Goal: Task Accomplishment & Management: Use online tool/utility

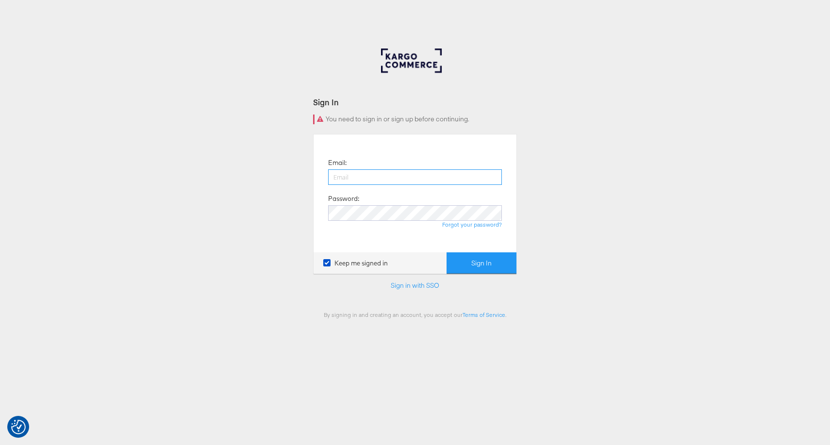
paste input "[PERSON_NAME][EMAIL_ADDRESS][DOMAIN_NAME]"
type input "[PERSON_NAME][EMAIL_ADDRESS][DOMAIN_NAME]"
click at [481, 272] on button "Sign In" at bounding box center [482, 264] width 70 height 22
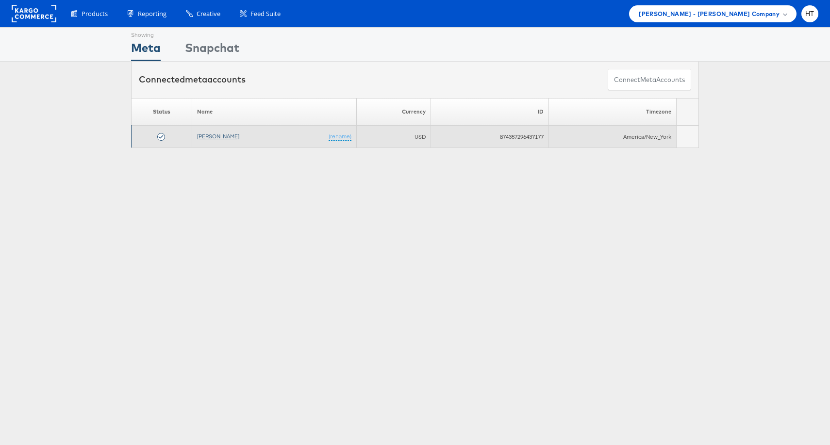
click at [219, 136] on link "[PERSON_NAME]" at bounding box center [218, 136] width 42 height 7
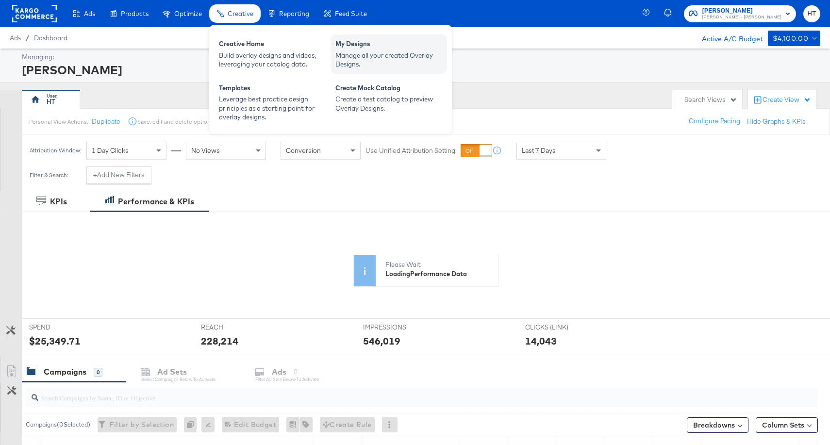
click at [372, 55] on div "Manage all your created Overlay Designs." at bounding box center [389, 60] width 107 height 18
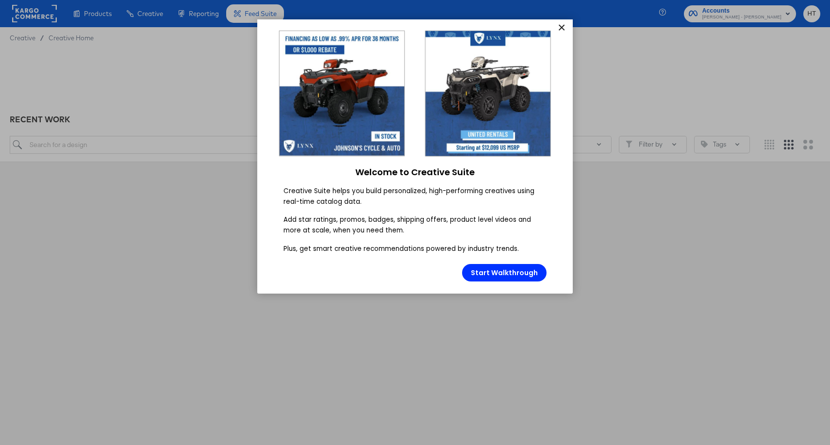
click at [561, 26] on link "×" at bounding box center [561, 27] width 17 height 17
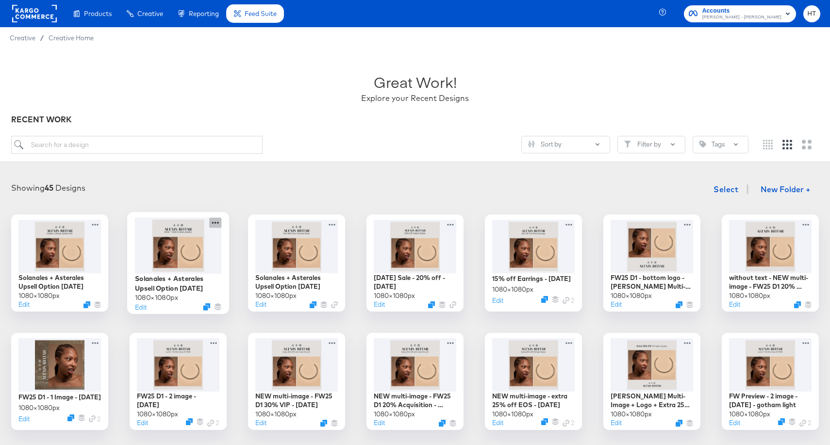
click at [213, 224] on icon at bounding box center [215, 223] width 12 height 10
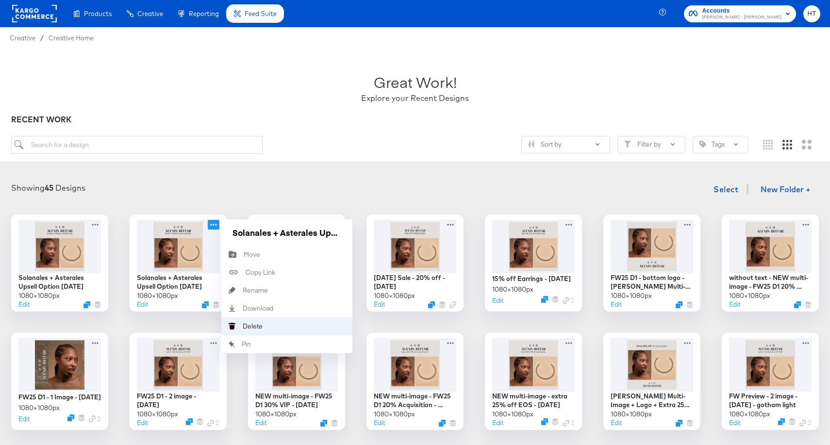
click at [263, 325] on button "Delete Delete" at bounding box center [286, 327] width 131 height 18
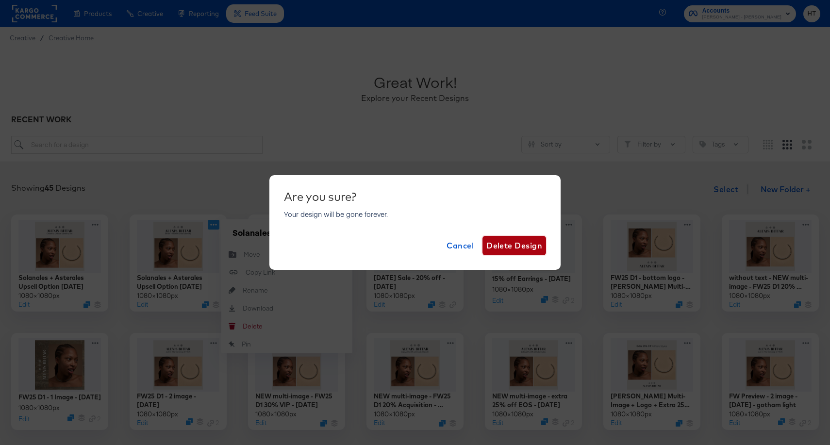
click at [508, 248] on span "Delete Design" at bounding box center [515, 246] width 56 height 14
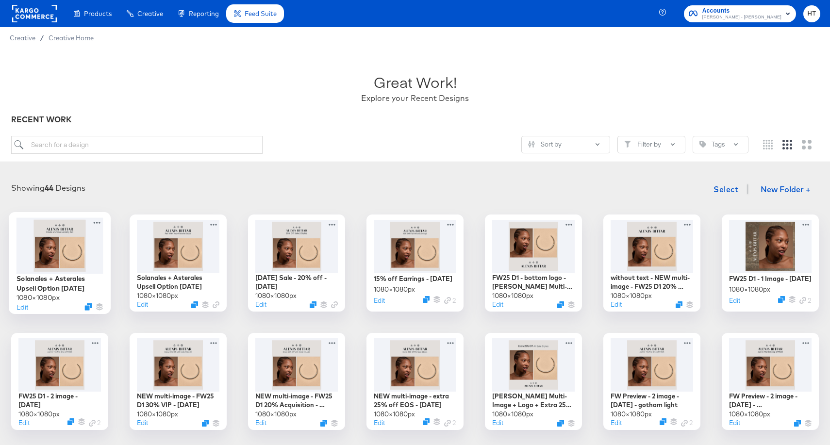
click at [60, 247] on div at bounding box center [60, 246] width 87 height 56
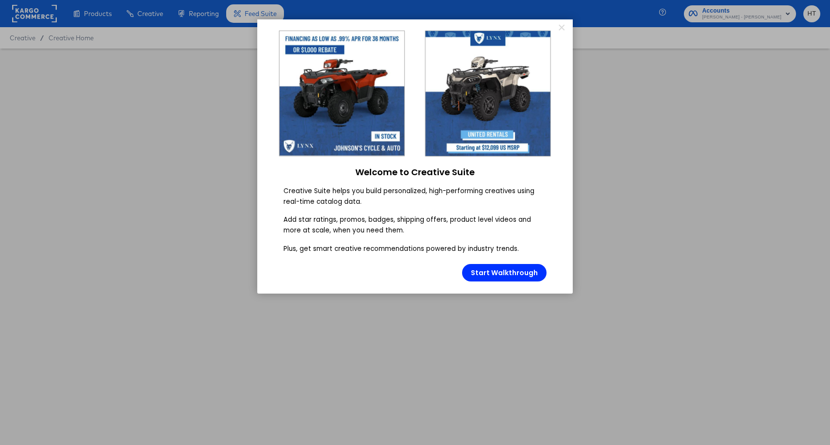
type input "Solanales + Asterales Upsell Option 3 - August 2025"
click at [562, 25] on link "×" at bounding box center [561, 27] width 17 height 17
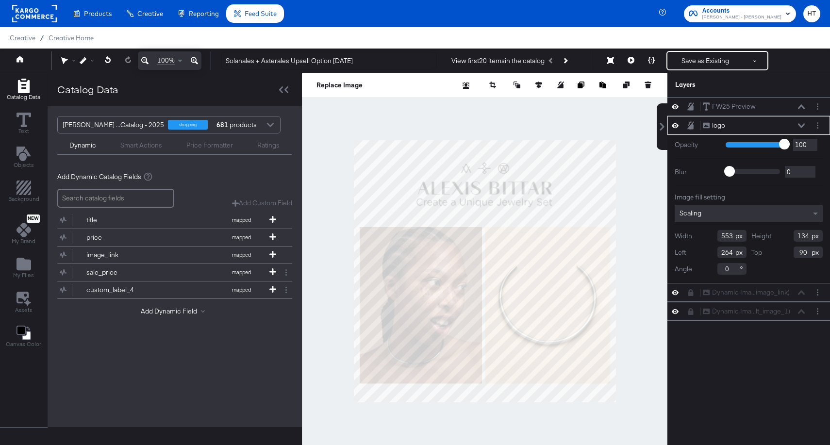
click at [691, 127] on icon at bounding box center [691, 125] width 7 height 8
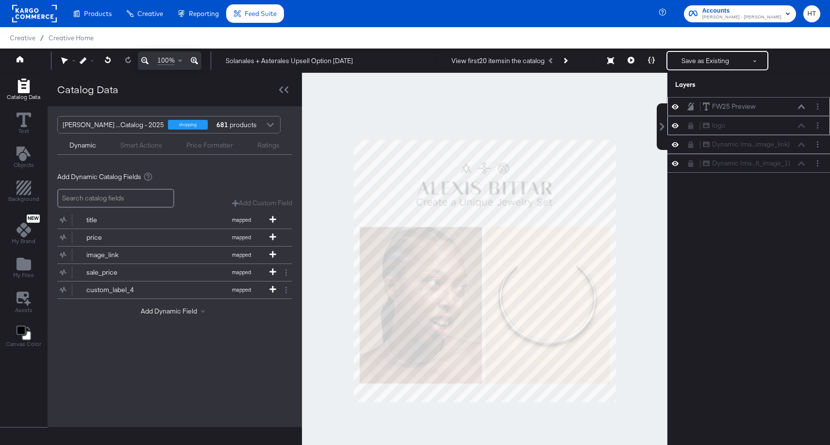
click at [690, 107] on icon at bounding box center [691, 106] width 7 height 8
click at [690, 107] on icon at bounding box center [691, 106] width 5 height 7
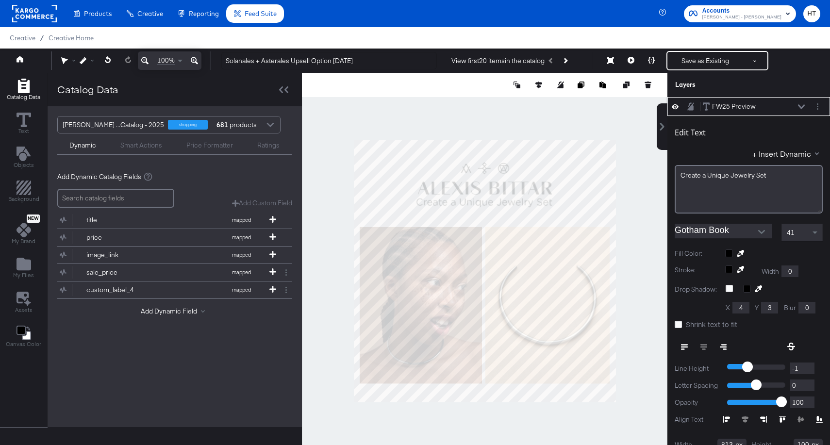
scroll to position [10, 0]
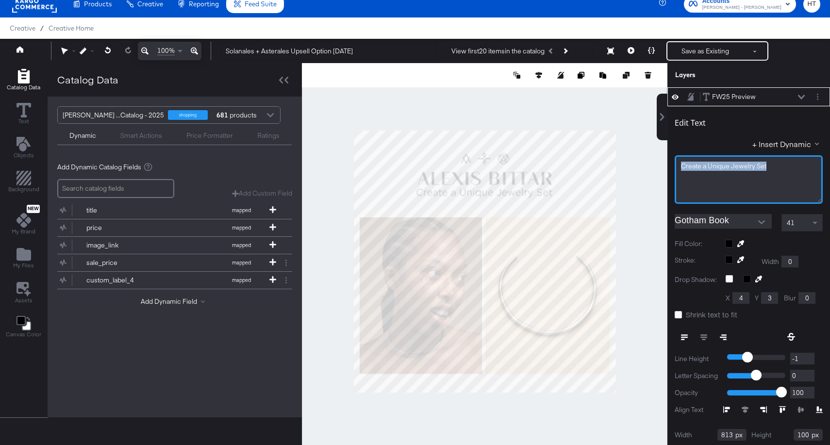
drag, startPoint x: 776, startPoint y: 166, endPoint x: 631, endPoint y: 165, distance: 144.7
click at [631, 87] on div "Catalog Data Text Objects Background New My Brand My Files Assets Canvas Color …" at bounding box center [415, 75] width 830 height 24
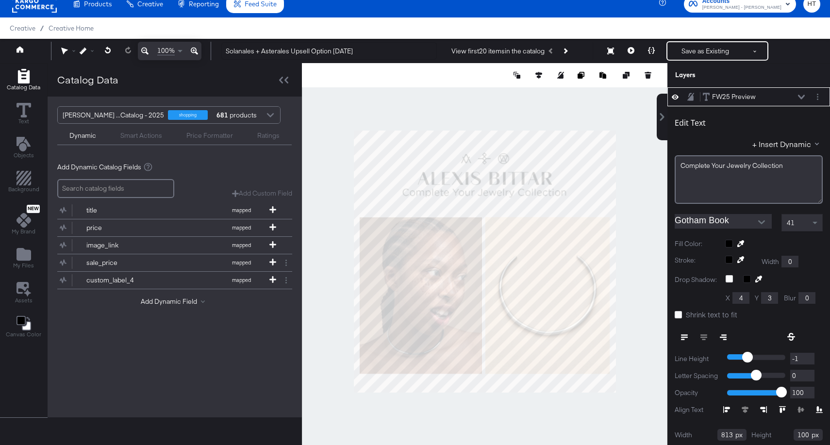
click at [805, 223] on div "41" at bounding box center [802, 223] width 40 height 17
click at [816, 223] on span at bounding box center [815, 223] width 5 height 2
click at [795, 219] on span "39" at bounding box center [791, 223] width 8 height 9
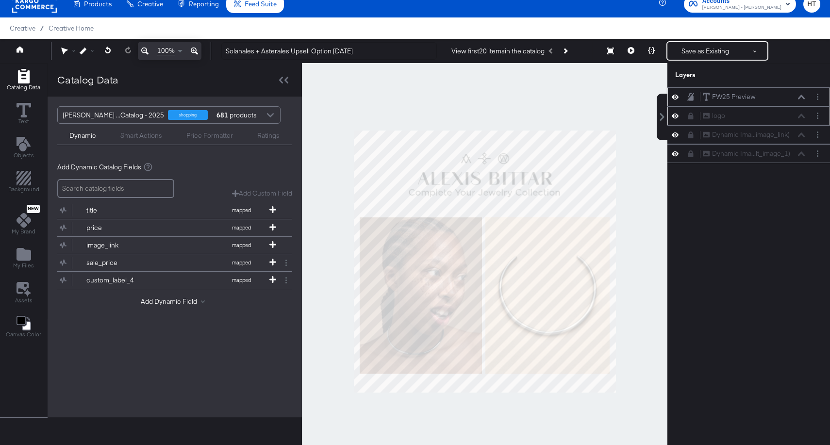
click at [646, 235] on div at bounding box center [485, 261] width 366 height 397
click at [691, 117] on icon at bounding box center [691, 116] width 5 height 7
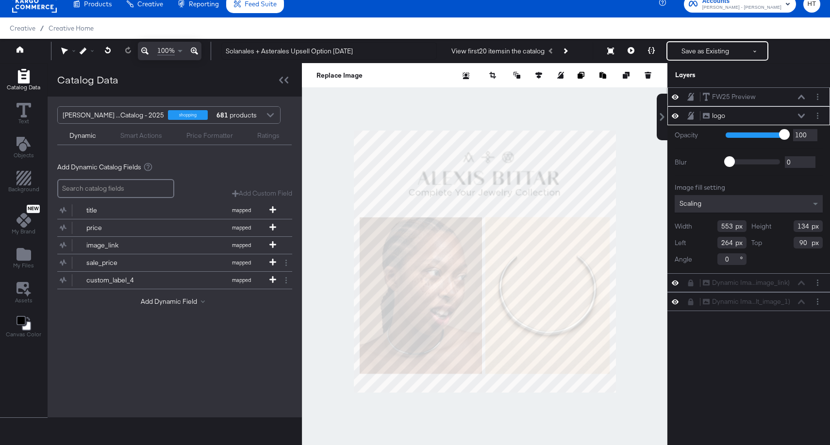
type input "583"
type input "142"
type input "83"
type input "616"
type input "150"
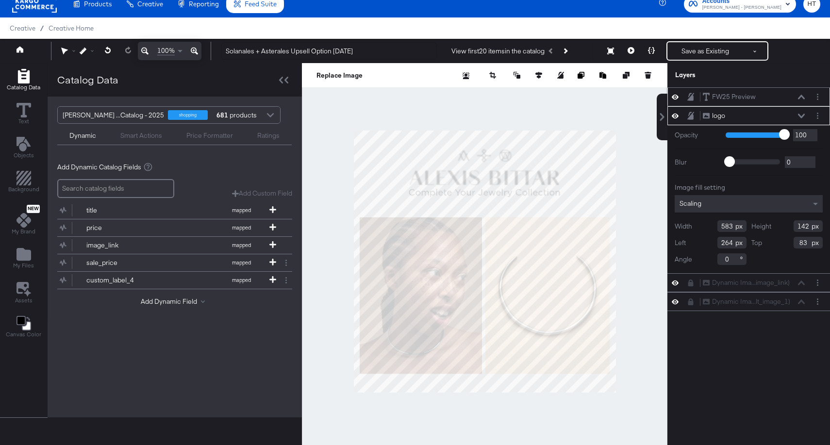
type input "231"
type input "75"
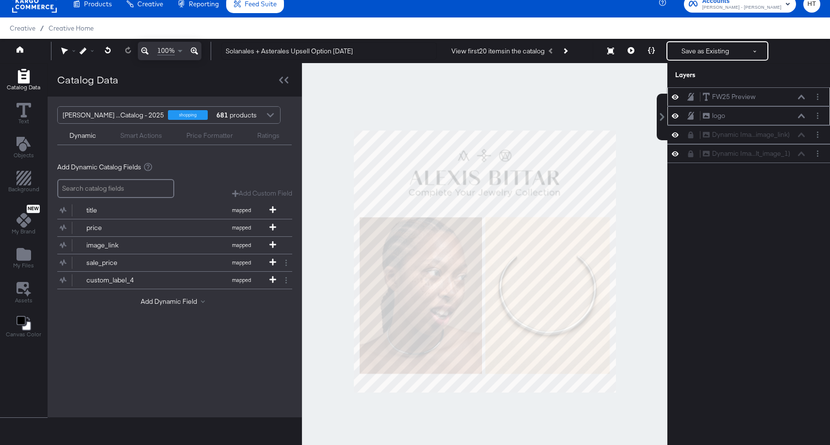
click at [623, 158] on div at bounding box center [485, 261] width 366 height 397
click at [632, 55] on button at bounding box center [631, 50] width 20 height 19
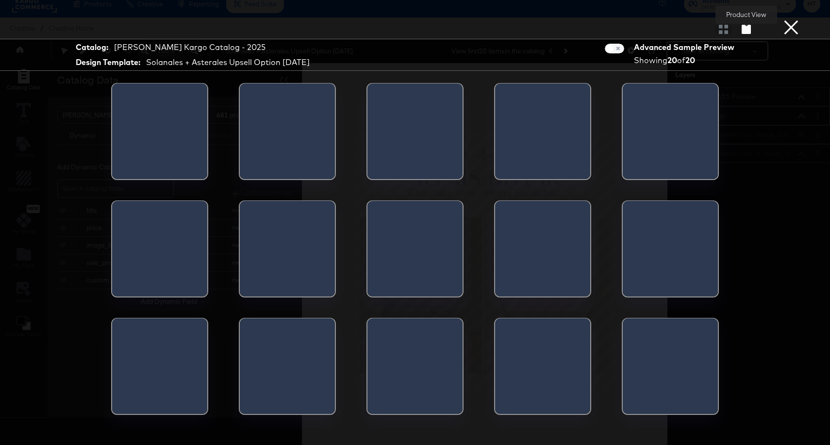
click at [745, 34] on icon "button" at bounding box center [746, 29] width 9 height 9
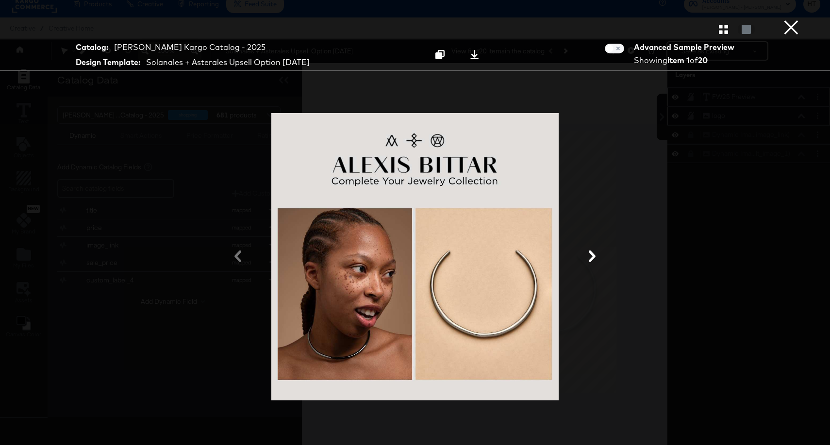
click at [795, 19] on button "×" at bounding box center [791, 9] width 19 height 19
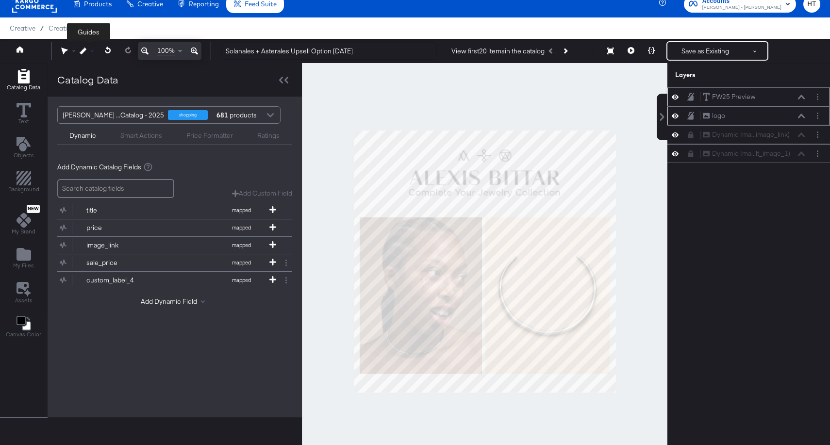
click at [82, 48] on icon at bounding box center [83, 51] width 7 height 7
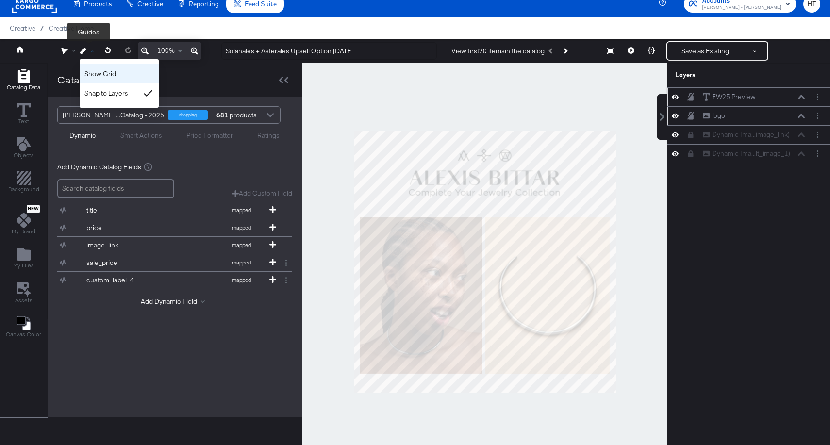
click at [114, 79] on div "Show Grid" at bounding box center [119, 73] width 79 height 19
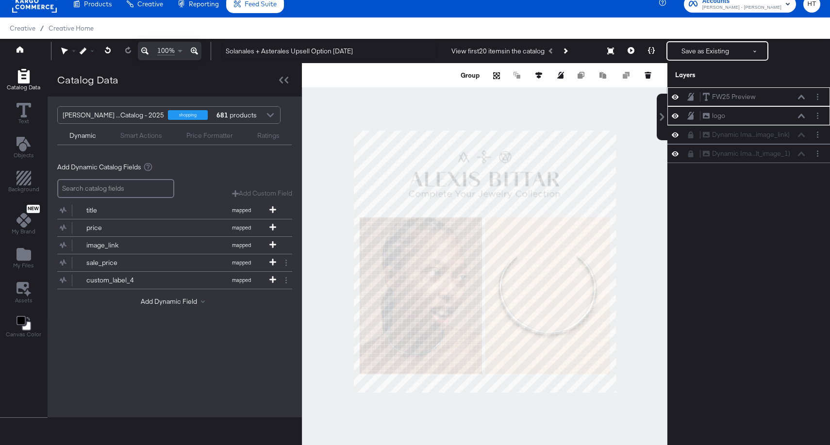
click at [641, 188] on div at bounding box center [485, 261] width 366 height 397
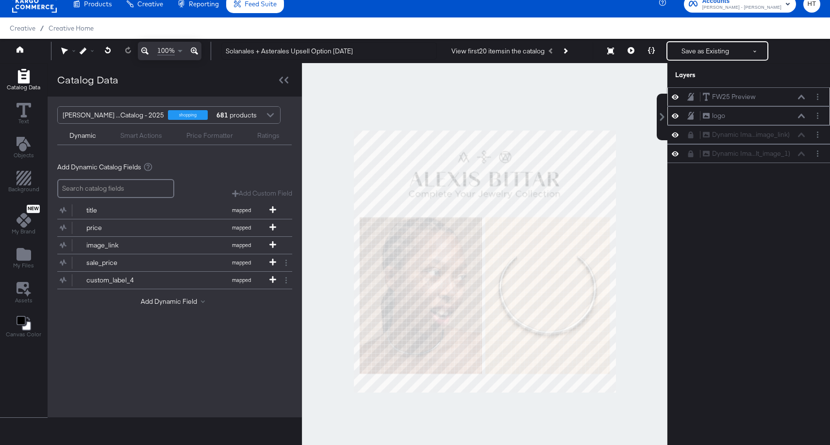
click at [641, 188] on div at bounding box center [485, 261] width 366 height 397
click at [703, 53] on button "Save as Existing" at bounding box center [706, 50] width 76 height 17
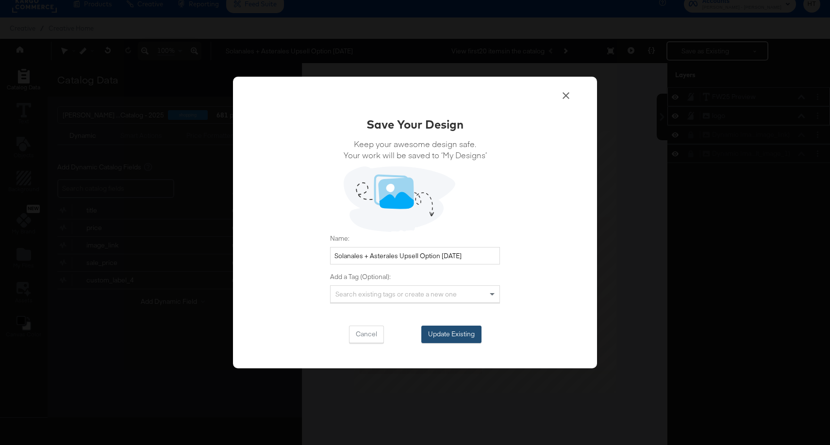
click at [456, 334] on button "Update Existing" at bounding box center [452, 334] width 60 height 17
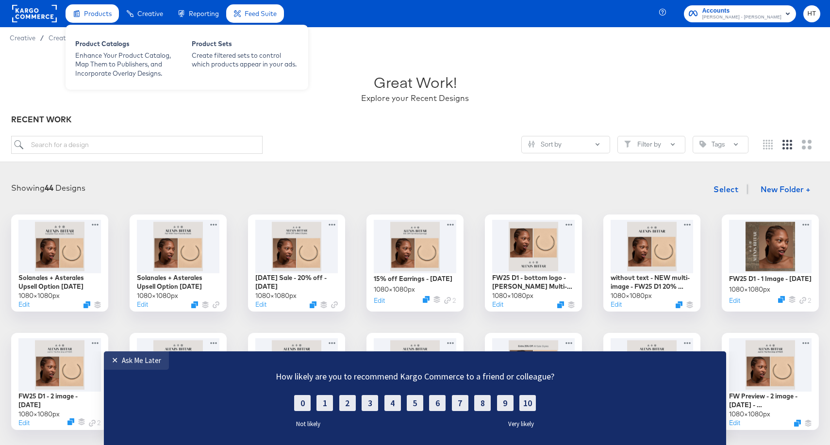
click at [96, 18] on div "Products" at bounding box center [98, 13] width 28 height 9
click at [91, 47] on div "Product Catalogs" at bounding box center [128, 45] width 107 height 12
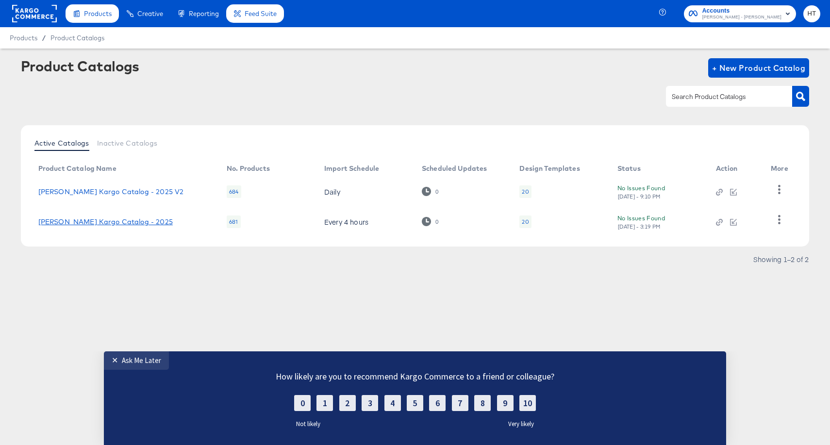
click at [110, 224] on link "Alexis Bittar Kargo Catalog - 2025" at bounding box center [105, 222] width 135 height 8
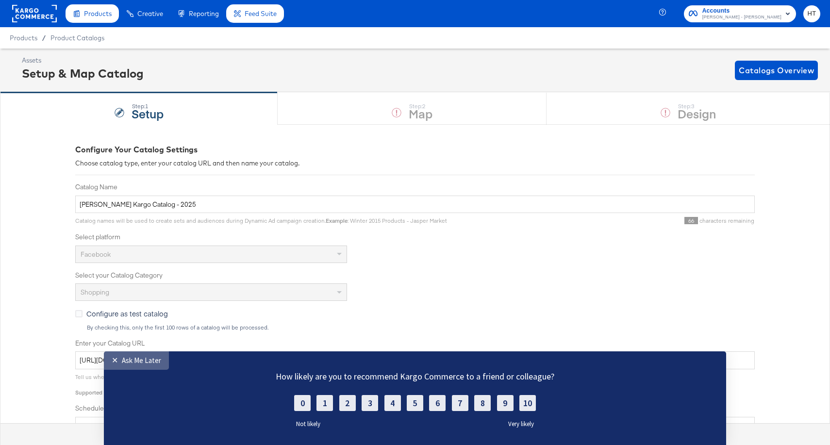
click at [126, 363] on div "Ask Me Later" at bounding box center [141, 360] width 39 height 9
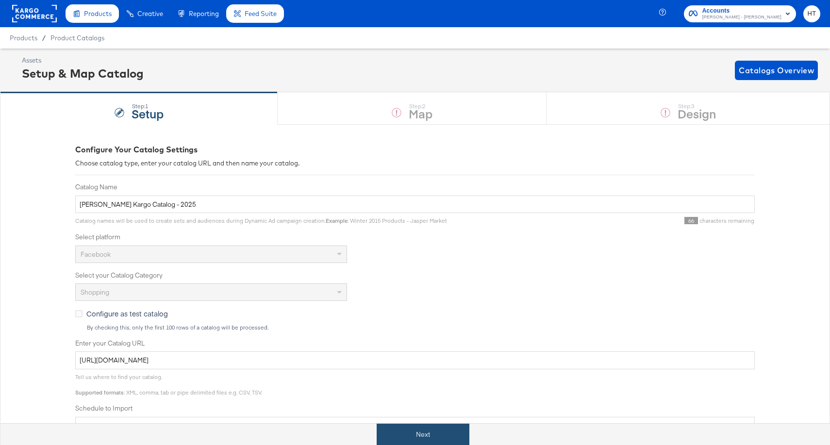
click at [425, 430] on button "Next" at bounding box center [423, 435] width 93 height 22
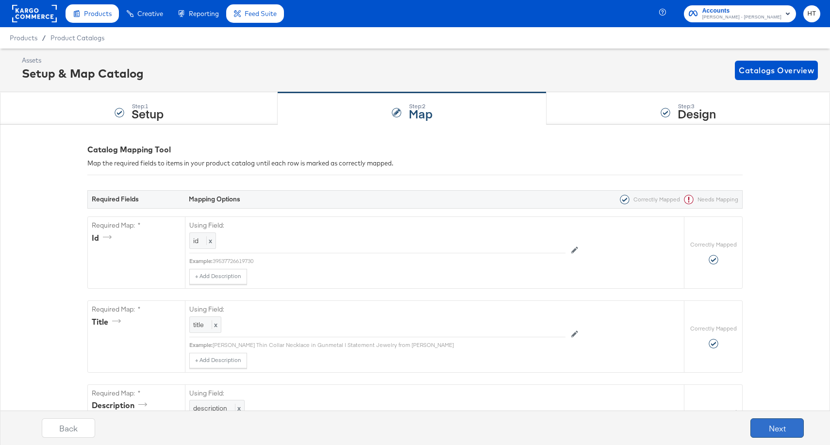
click at [764, 433] on button "Next" at bounding box center [777, 428] width 53 height 19
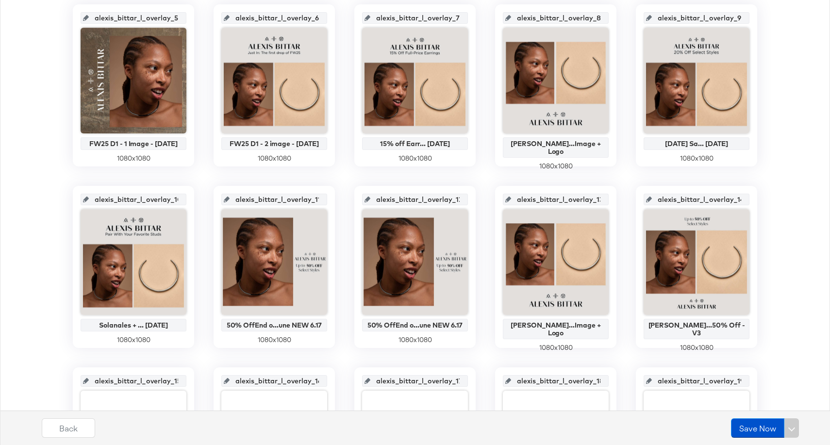
scroll to position [408, 0]
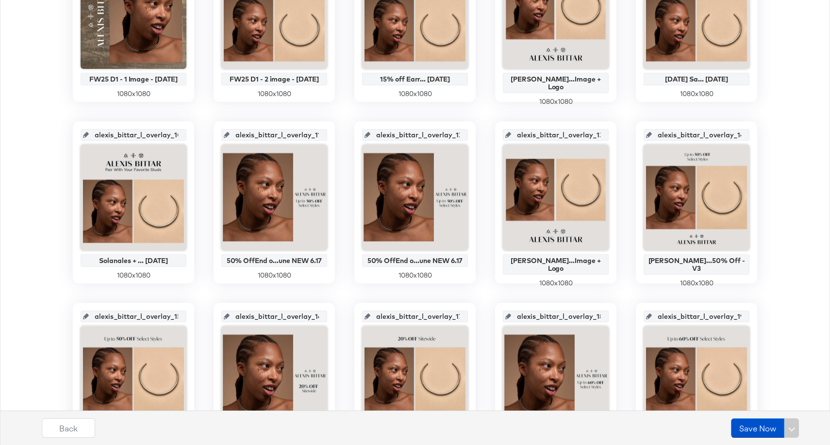
scroll to position [480, 0]
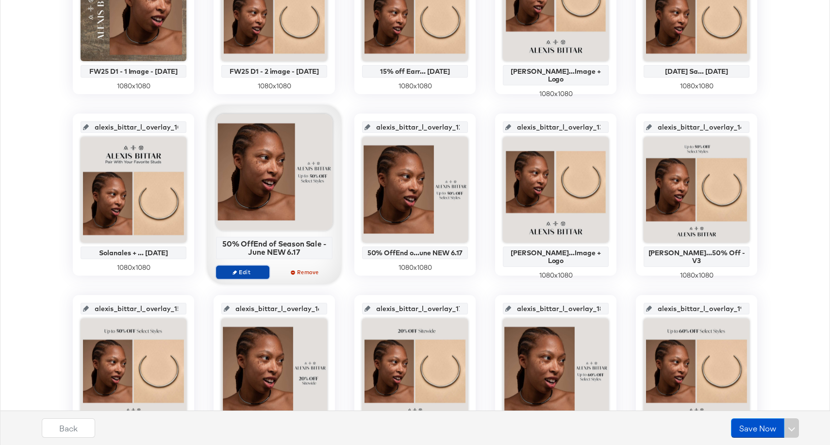
click at [245, 271] on span "Edit" at bounding box center [242, 272] width 45 height 7
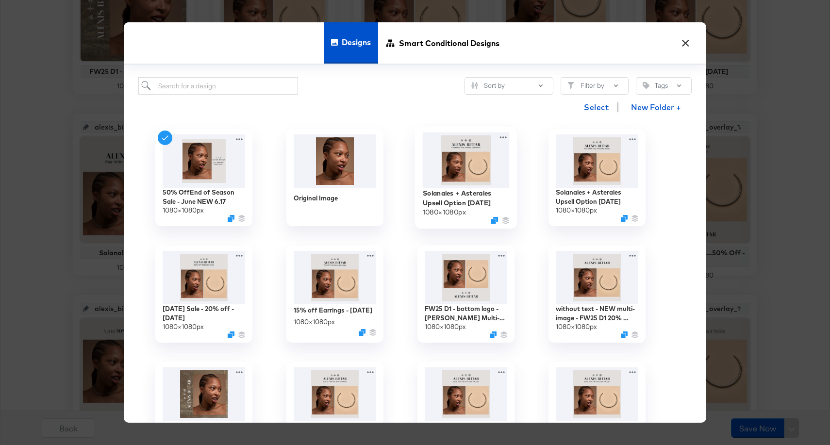
click at [473, 166] on img at bounding box center [466, 161] width 87 height 56
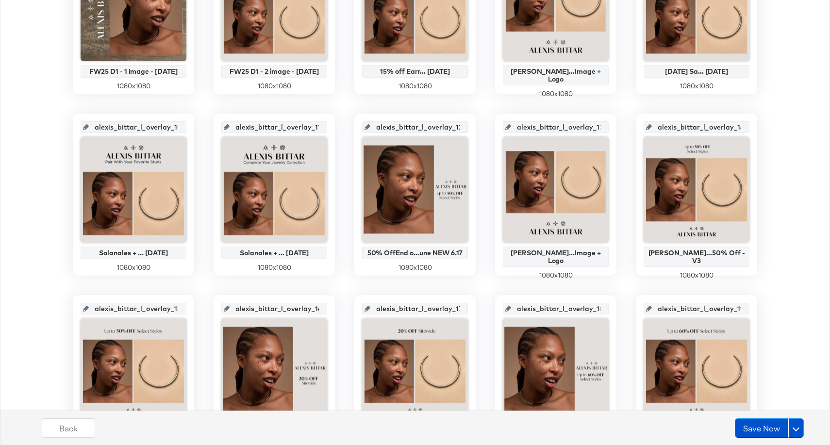
scroll to position [0, 7]
drag, startPoint x: 238, startPoint y: 128, endPoint x: 322, endPoint y: 128, distance: 84.5
click at [323, 128] on div "alexis_bittar_l_overlay_11" at bounding box center [274, 127] width 106 height 12
click at [314, 106] on div "main_image Alexis Bitta...ing 3.24.25 1080 x 1080 alexis_bittar_l_overlay_1 FW2…" at bounding box center [415, 194] width 820 height 889
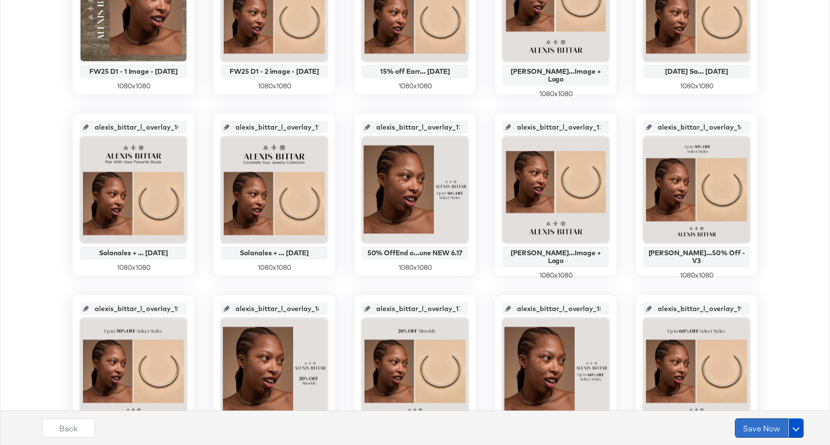
click at [760, 429] on button "Save Now" at bounding box center [761, 428] width 53 height 19
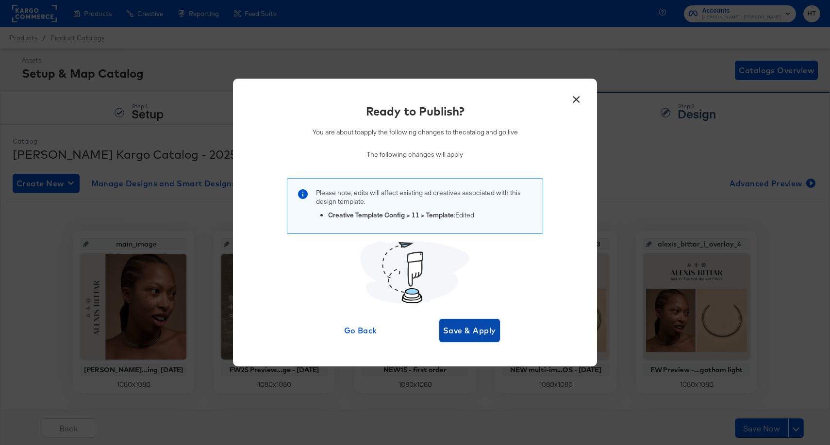
click at [483, 336] on span "Save & Apply" at bounding box center [469, 331] width 53 height 14
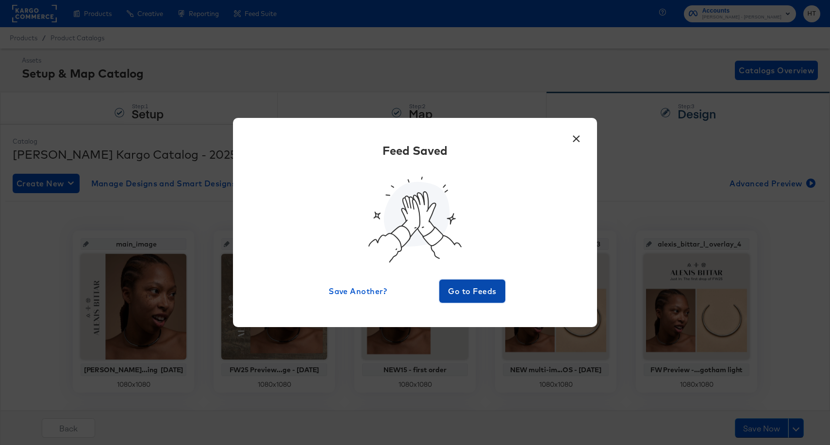
click at [476, 294] on span "Go to Feeds" at bounding box center [472, 292] width 58 height 14
